Goal: Navigation & Orientation: Understand site structure

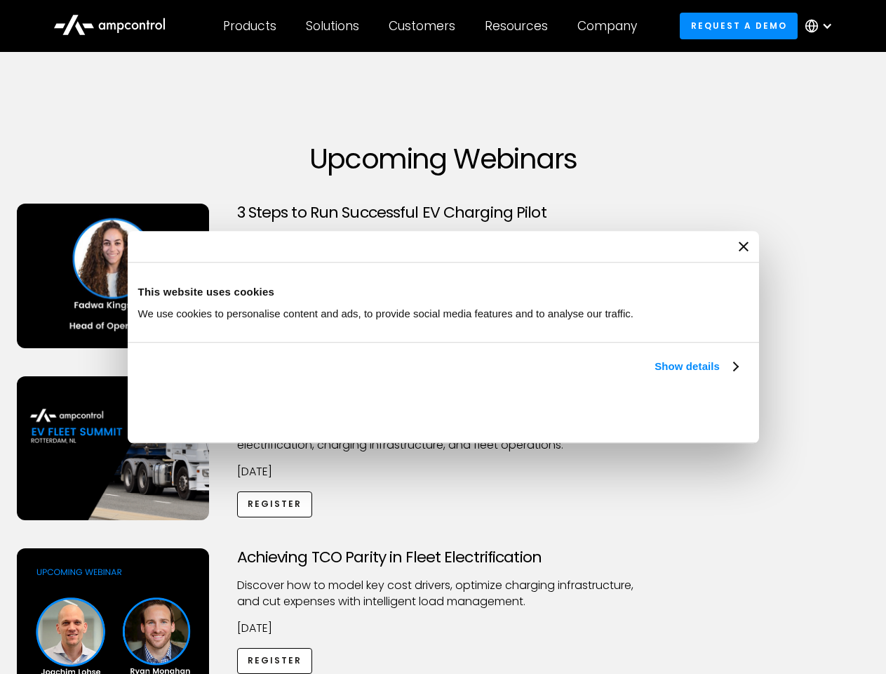
click at [655, 375] on link "Show details" at bounding box center [696, 366] width 83 height 17
click at [0, 0] on div "Necessary cookies help make a website usable by enabling basic functions like p…" at bounding box center [0, 0] width 0 height 0
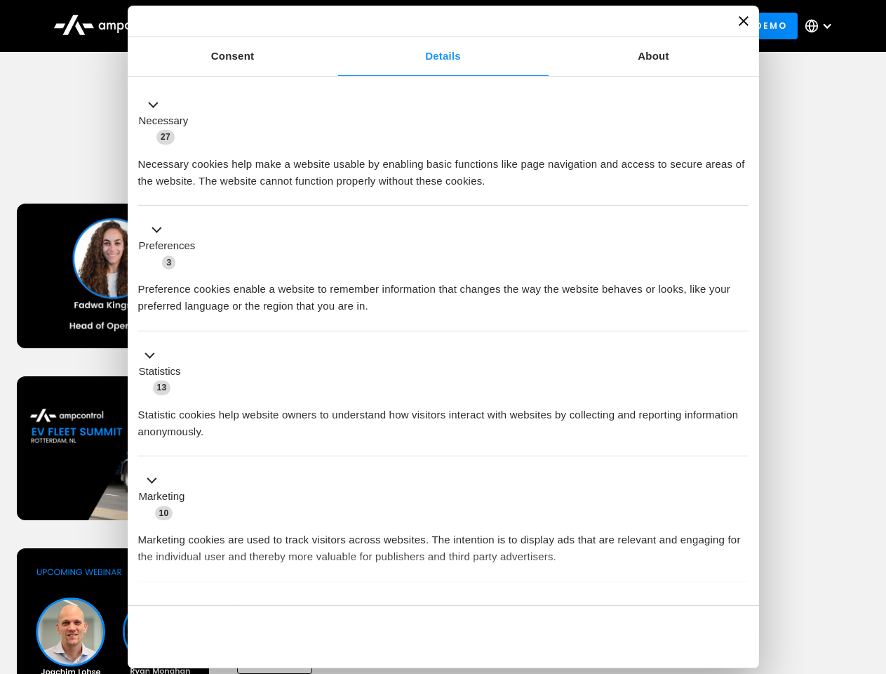
click at [871, 565] on div "Achieving TCO Parity in Fleet Electrification Discover how to model key cost dr…" at bounding box center [443, 658] width 881 height 220
click at [431, 26] on div "Customers" at bounding box center [422, 25] width 67 height 15
click at [249, 26] on div "Products" at bounding box center [249, 25] width 53 height 15
click at [333, 26] on div "Solutions" at bounding box center [332, 25] width 53 height 15
click at [424, 26] on div "Customers" at bounding box center [422, 25] width 67 height 15
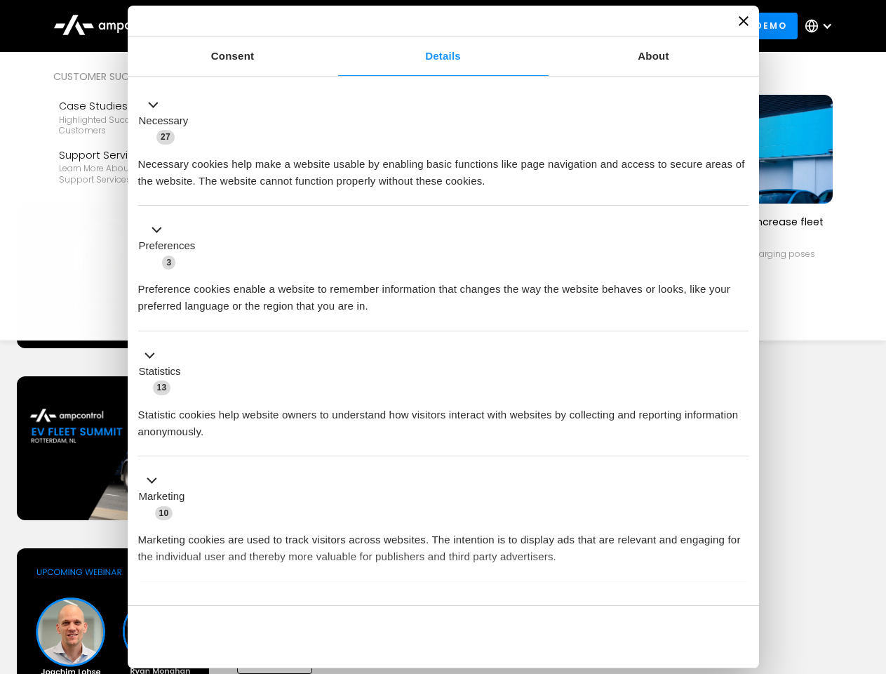
click at [519, 26] on div "Resources" at bounding box center [516, 25] width 63 height 15
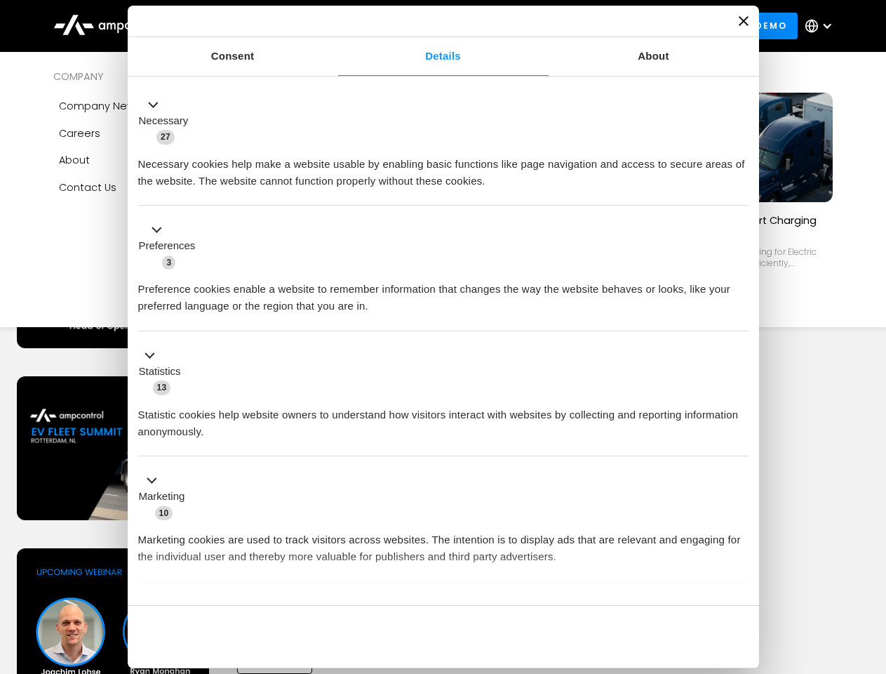
click at [612, 26] on div "Company" at bounding box center [607, 25] width 60 height 15
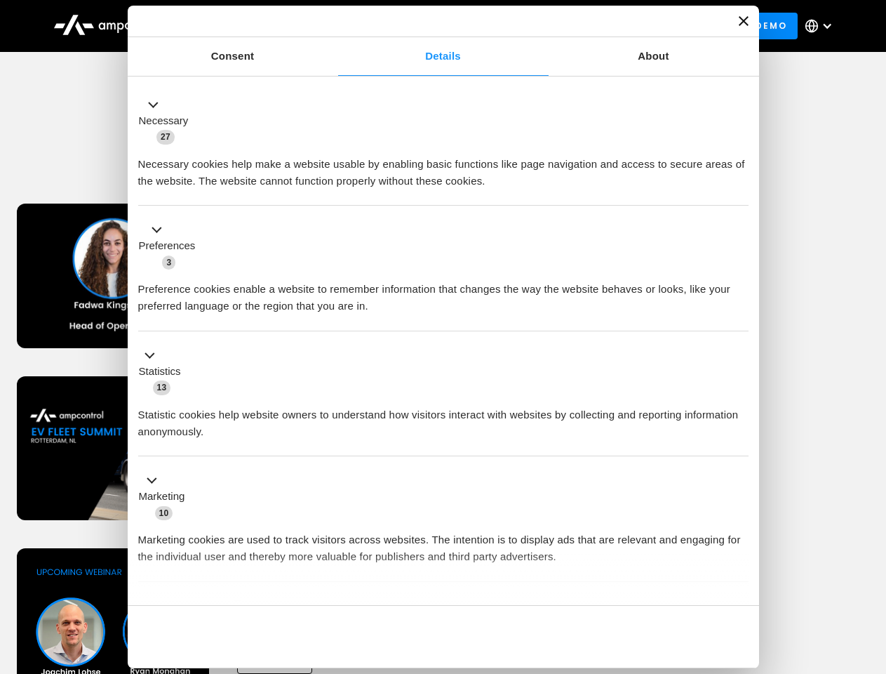
click at [822, 26] on div at bounding box center [827, 25] width 11 height 11
